Goal: Find specific page/section: Find specific page/section

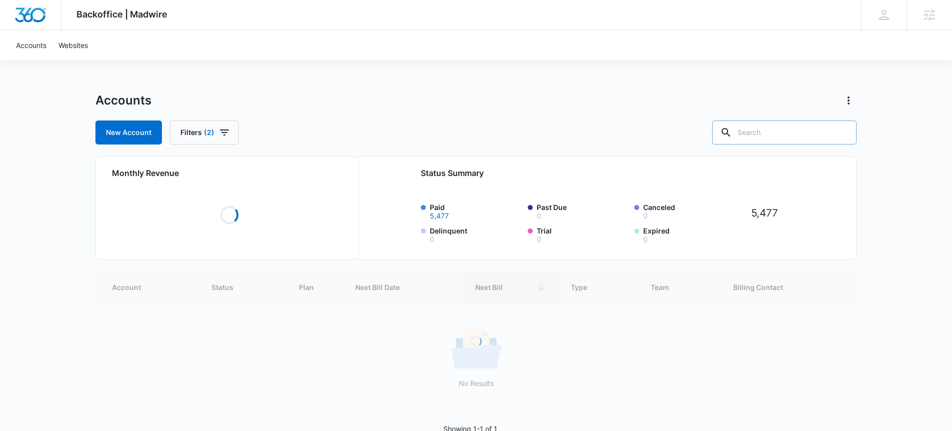
click at [788, 128] on input "text" at bounding box center [784, 132] width 144 height 24
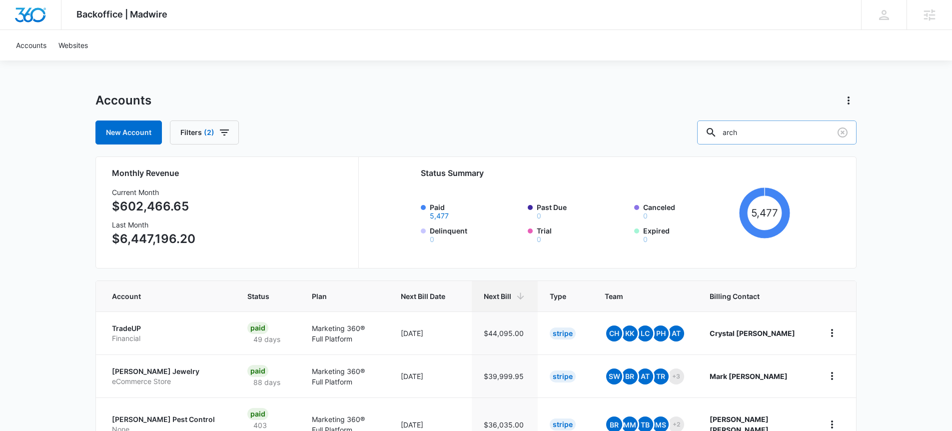
type input "arch"
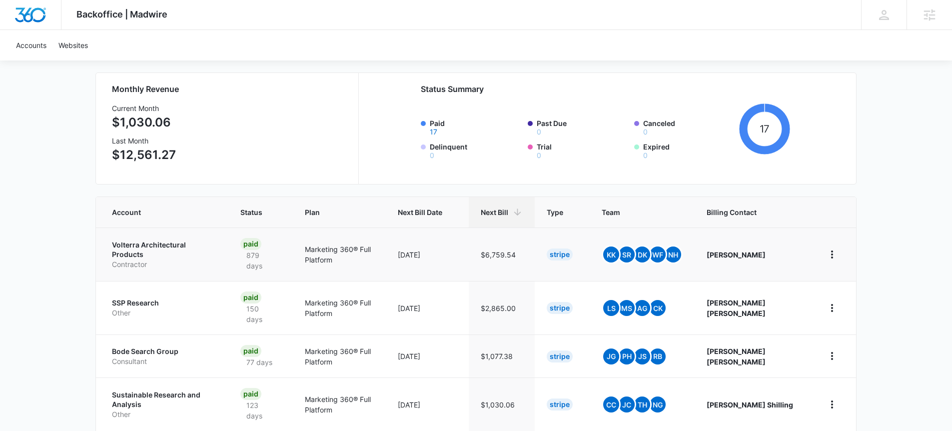
scroll to position [96, 0]
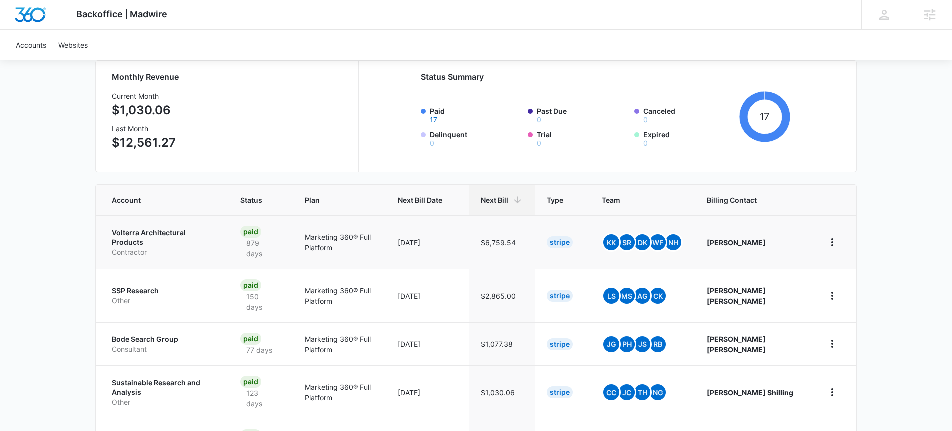
click at [171, 237] on p "Volterra Architectural Products" at bounding box center [164, 237] width 104 height 19
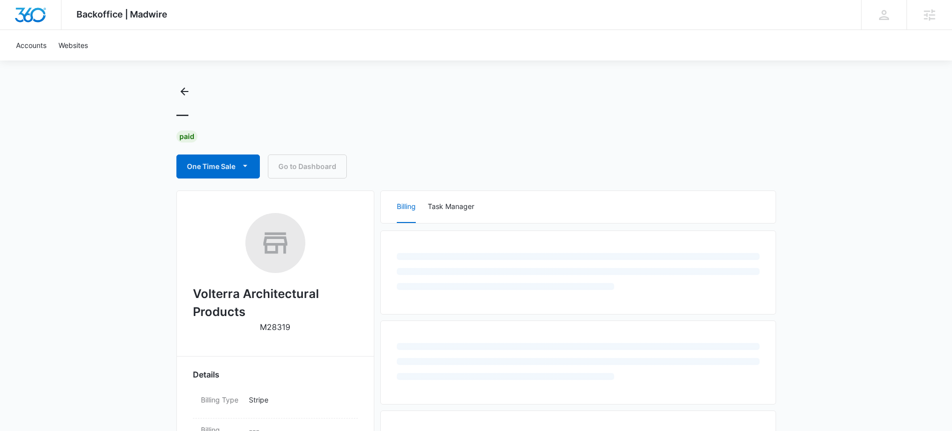
scroll to position [17, 0]
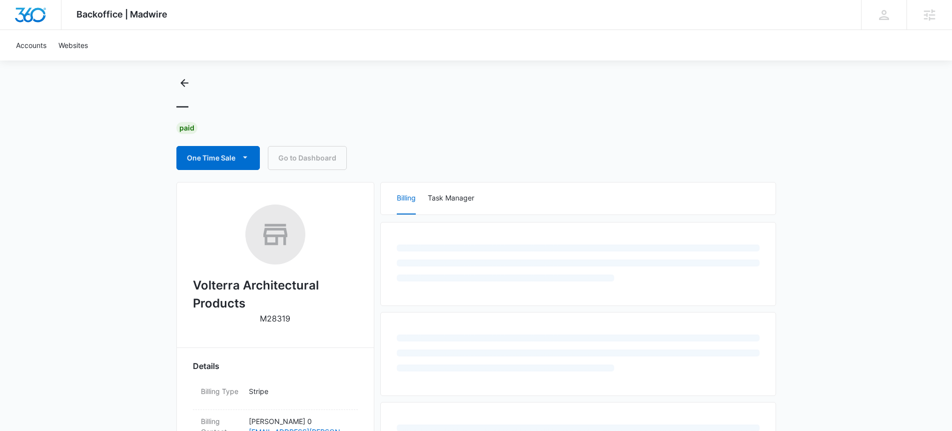
click at [238, 281] on h2 "Volterra Architectural Products" at bounding box center [275, 294] width 165 height 36
click at [237, 281] on h2 "Volterra Architectural Products" at bounding box center [275, 294] width 165 height 36
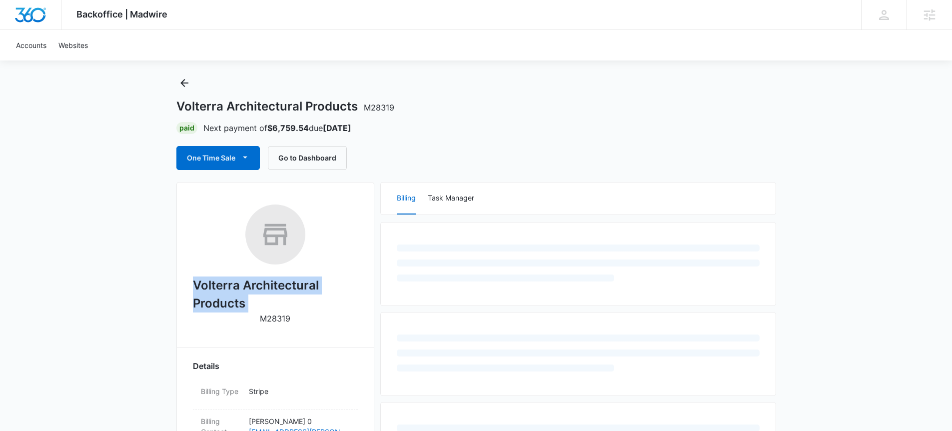
click at [237, 281] on h2 "Volterra Architectural Products" at bounding box center [275, 294] width 165 height 36
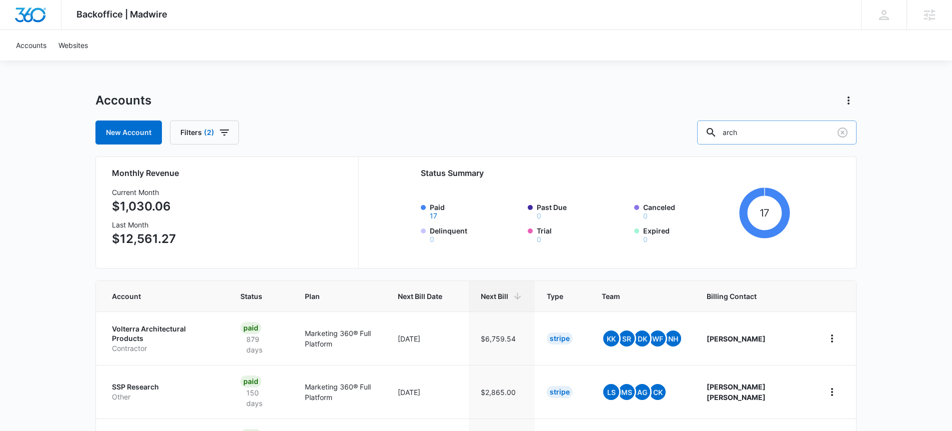
click at [772, 132] on input "arch" at bounding box center [776, 132] width 159 height 24
type input "construction"
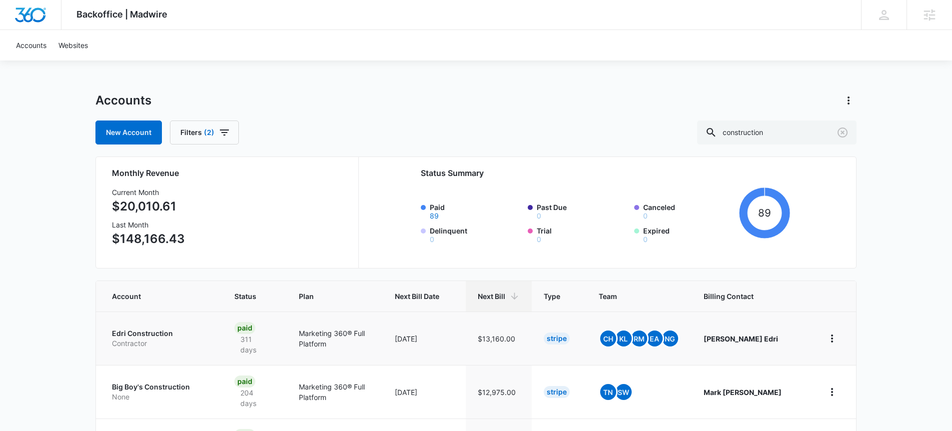
click at [137, 329] on p "Edri Construction" at bounding box center [161, 333] width 98 height 10
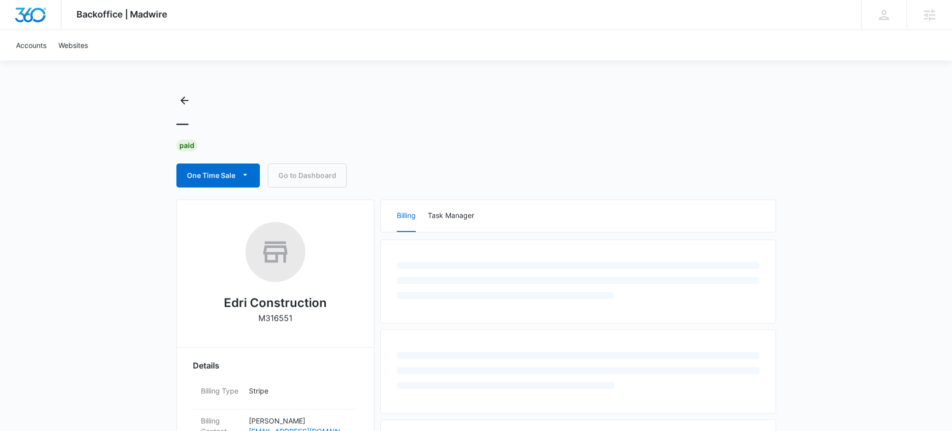
click at [290, 299] on h2 "Edri Construction" at bounding box center [275, 303] width 103 height 18
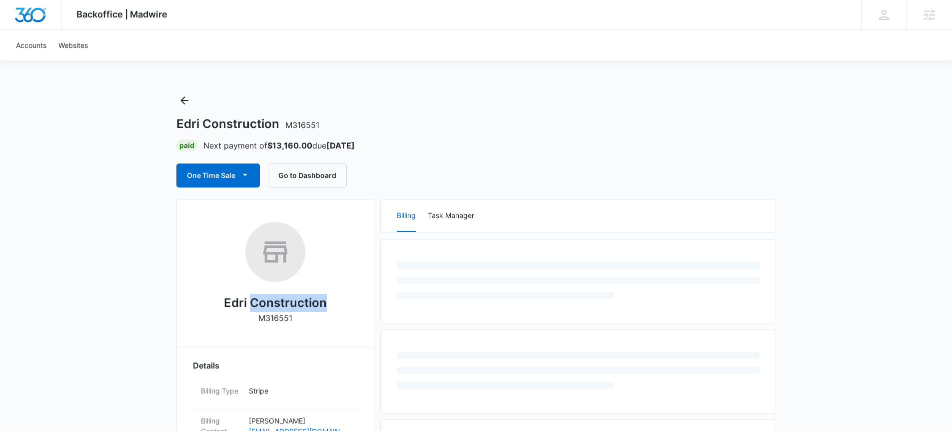
click at [290, 299] on h2 "Edri Construction" at bounding box center [275, 303] width 103 height 18
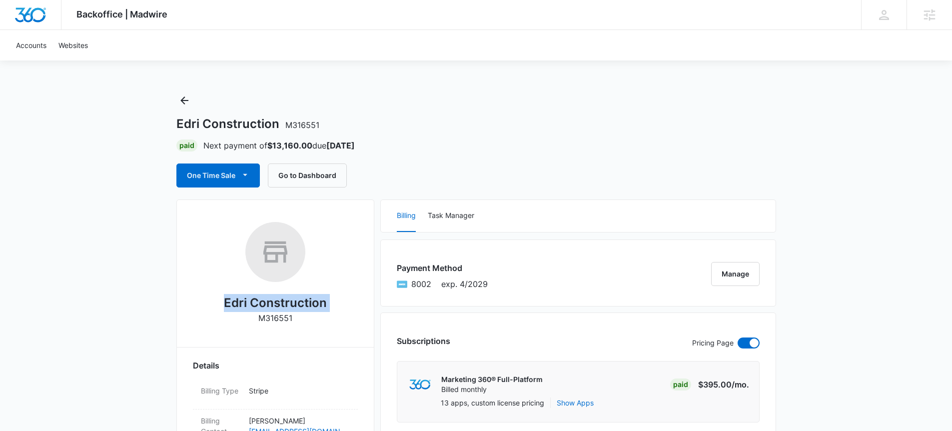
click at [290, 299] on h2 "Edri Construction" at bounding box center [275, 303] width 103 height 18
